Goal: Check status: Check status

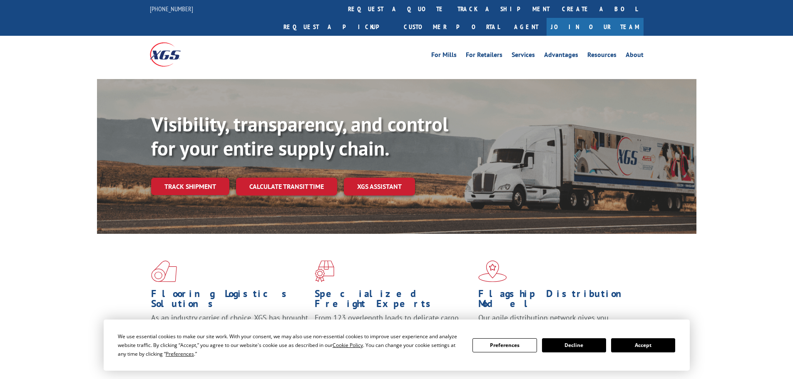
click at [451, 3] on link "track a shipment" at bounding box center [503, 9] width 105 height 18
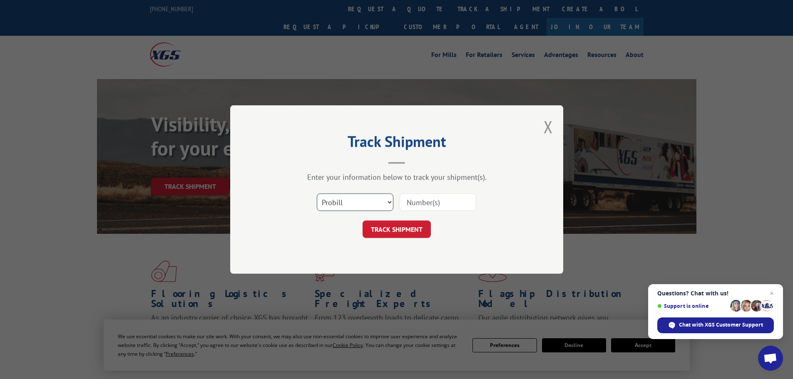
click at [355, 206] on select "Select category... Probill BOL PO" at bounding box center [355, 202] width 77 height 17
select select "bol"
click at [317, 194] on select "Select category... Probill BOL PO" at bounding box center [355, 202] width 77 height 17
click at [414, 203] on input at bounding box center [438, 202] width 77 height 17
paste input "6019477"
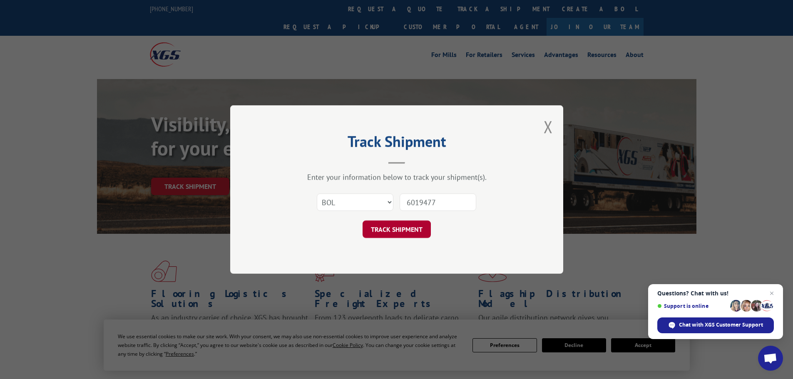
type input "6019477"
click at [397, 229] on button "TRACK SHIPMENT" at bounding box center [397, 229] width 68 height 17
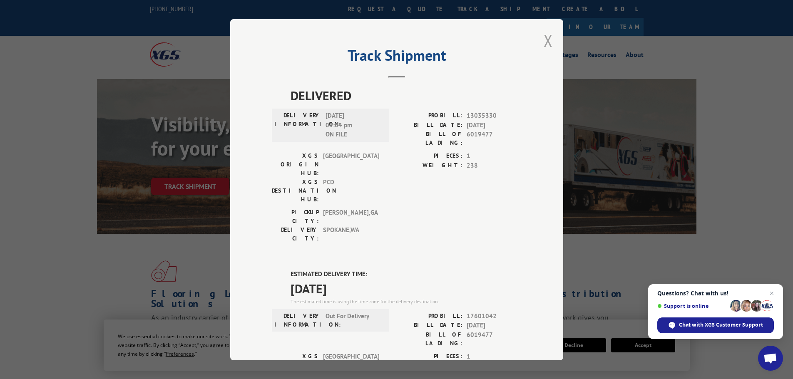
click at [544, 45] on button "Close modal" at bounding box center [548, 41] width 9 height 22
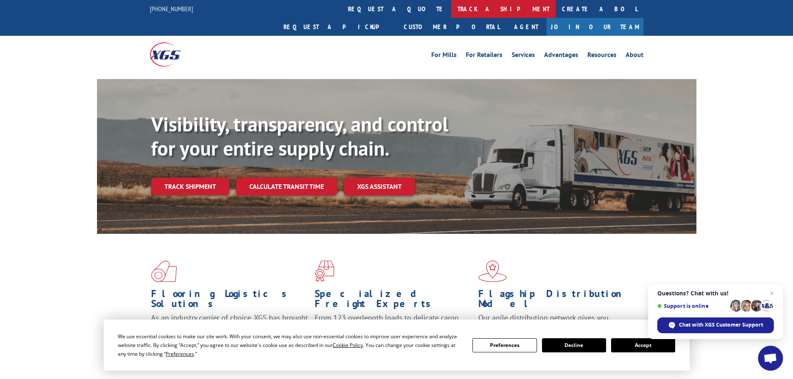
click at [451, 3] on link "track a shipment" at bounding box center [503, 9] width 105 height 18
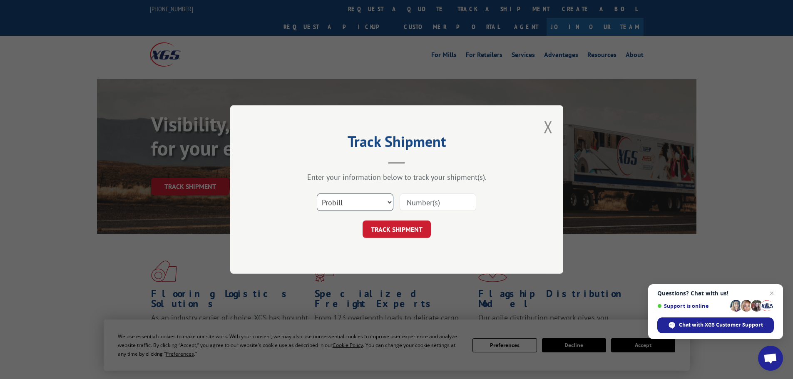
click at [330, 202] on select "Select category... Probill BOL PO" at bounding box center [355, 202] width 77 height 17
select select "bol"
click at [317, 194] on select "Select category... Probill BOL PO" at bounding box center [355, 202] width 77 height 17
click at [432, 206] on input at bounding box center [438, 202] width 77 height 17
paste input "445441"
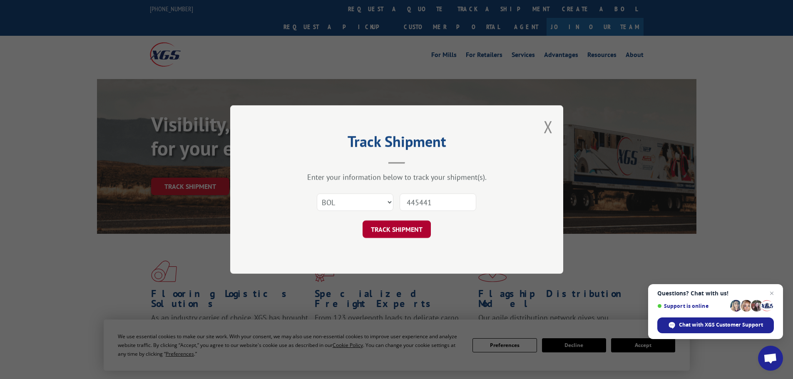
type input "445441"
click at [413, 227] on button "TRACK SHIPMENT" at bounding box center [397, 229] width 68 height 17
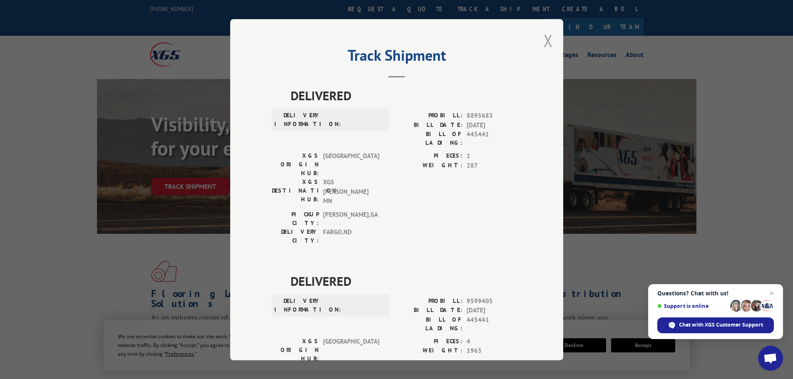
click at [546, 39] on button "Close modal" at bounding box center [548, 41] width 9 height 22
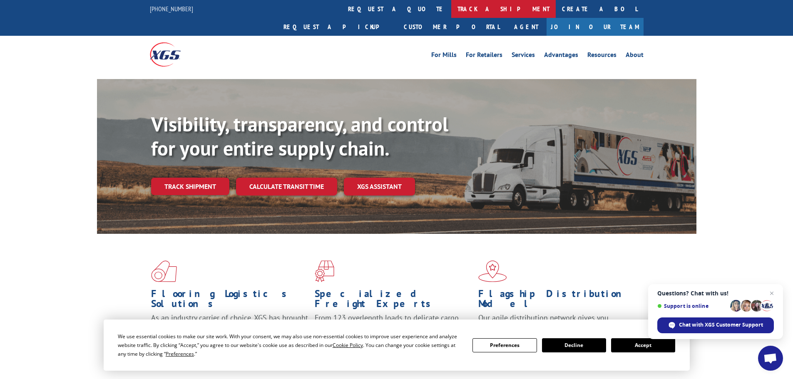
click at [451, 5] on link "track a shipment" at bounding box center [503, 9] width 105 height 18
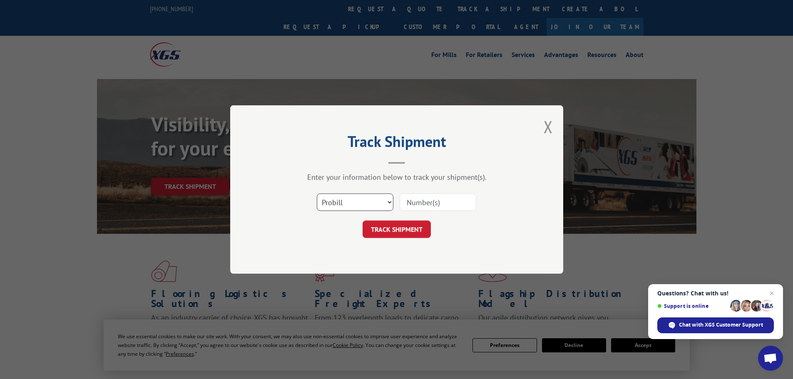
click at [331, 200] on select "Select category... Probill BOL PO" at bounding box center [355, 202] width 77 height 17
select select "bol"
click at [317, 194] on select "Select category... Probill BOL PO" at bounding box center [355, 202] width 77 height 17
click at [422, 202] on input at bounding box center [438, 202] width 77 height 17
paste input "5199321"
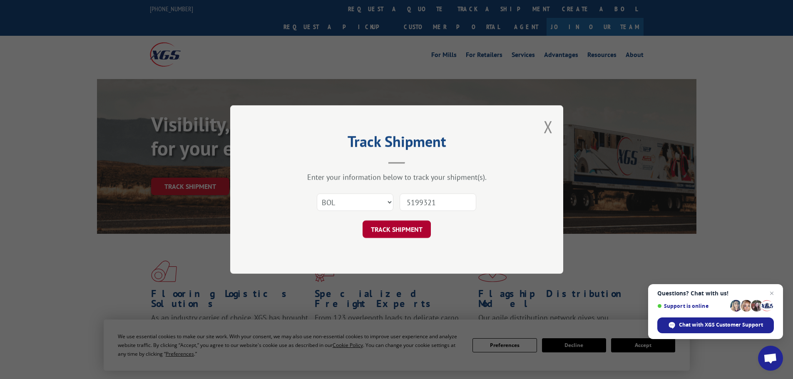
type input "5199321"
click at [401, 227] on button "TRACK SHIPMENT" at bounding box center [397, 229] width 68 height 17
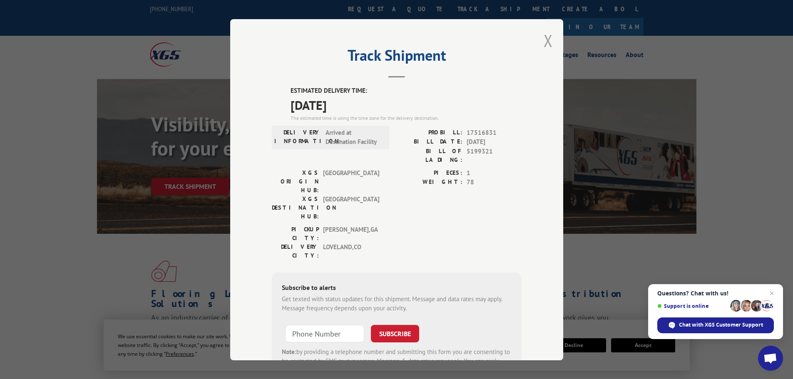
click at [544, 35] on button "Close modal" at bounding box center [548, 41] width 9 height 22
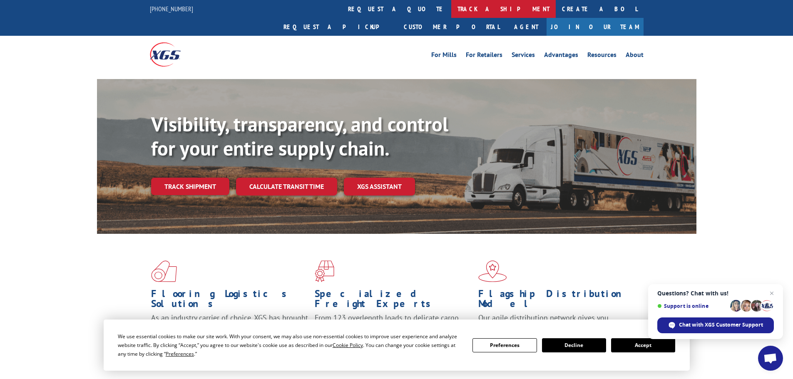
click at [451, 1] on link "track a shipment" at bounding box center [503, 9] width 105 height 18
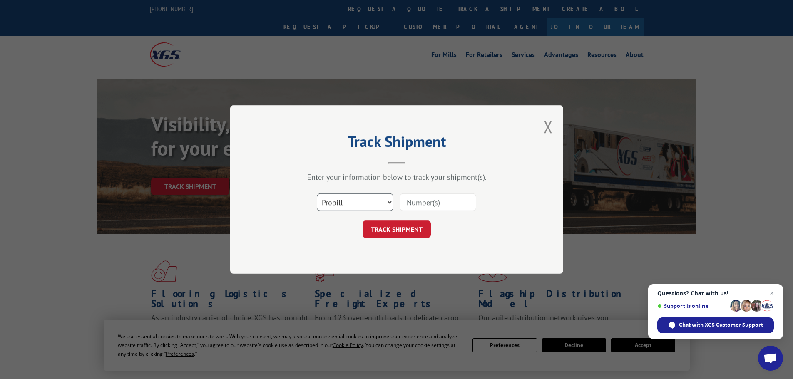
drag, startPoint x: 358, startPoint y: 204, endPoint x: 358, endPoint y: 209, distance: 5.4
click at [358, 204] on select "Select category... Probill BOL PO" at bounding box center [355, 202] width 77 height 17
select select "po"
click at [317, 194] on select "Select category... Probill BOL PO" at bounding box center [355, 202] width 77 height 17
click at [423, 203] on input at bounding box center [438, 202] width 77 height 17
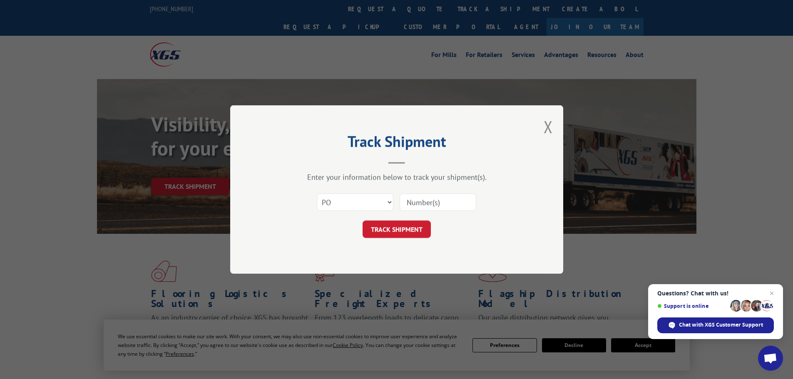
paste input "44533047"
type input "44533047"
click at [401, 231] on button "TRACK SHIPMENT" at bounding box center [397, 229] width 68 height 17
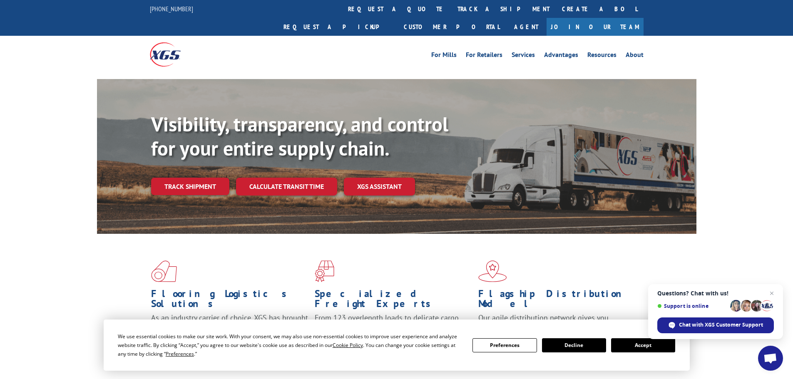
drag, startPoint x: 358, startPoint y: 9, endPoint x: 358, endPoint y: 15, distance: 6.2
click at [451, 9] on link "track a shipment" at bounding box center [503, 9] width 105 height 18
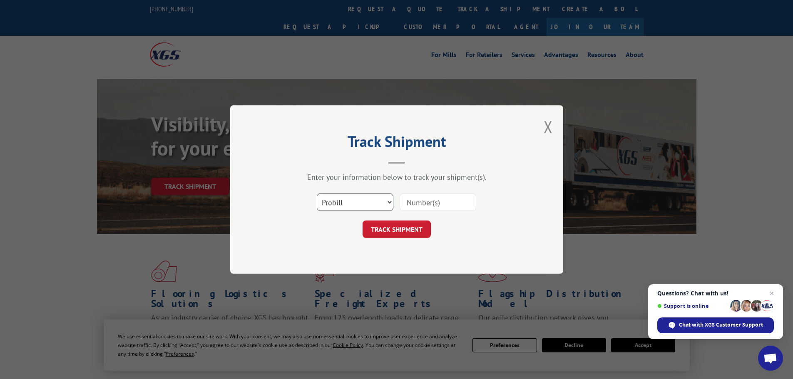
click at [349, 206] on select "Select category... Probill BOL PO" at bounding box center [355, 202] width 77 height 17
select select "po"
click at [317, 194] on select "Select category... Probill BOL PO" at bounding box center [355, 202] width 77 height 17
click at [417, 204] on input at bounding box center [438, 202] width 77 height 17
paste input "44533072"
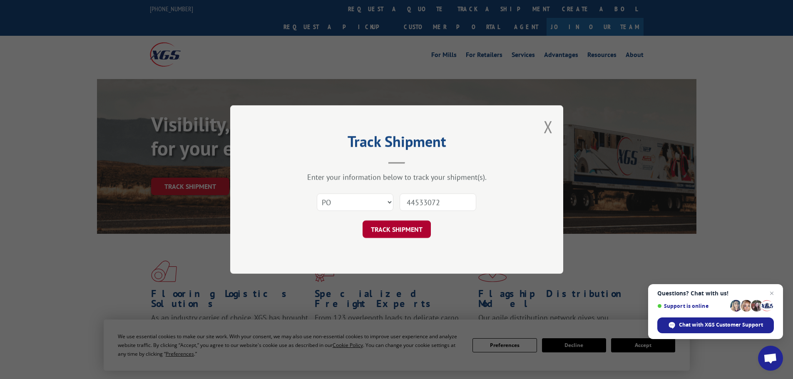
type input "44533072"
click at [417, 228] on button "TRACK SHIPMENT" at bounding box center [397, 229] width 68 height 17
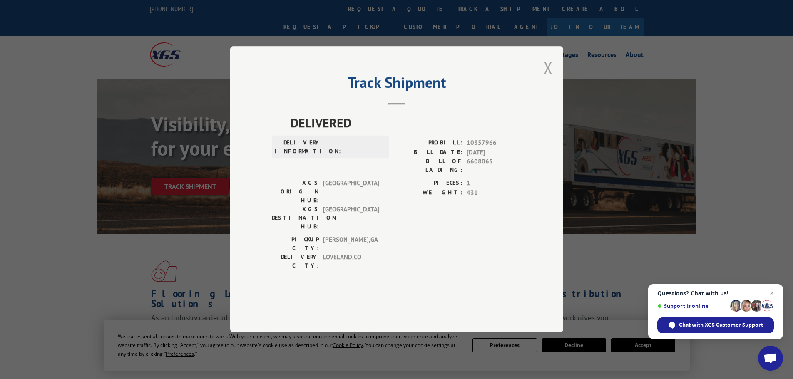
click at [548, 79] on button "Close modal" at bounding box center [548, 68] width 9 height 22
